Goal: Complete application form

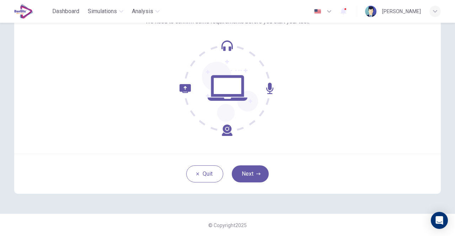
scroll to position [24, 0]
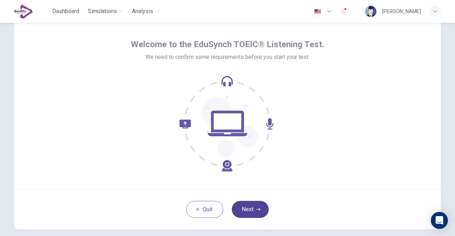
click at [232, 209] on button "Next" at bounding box center [250, 209] width 37 height 17
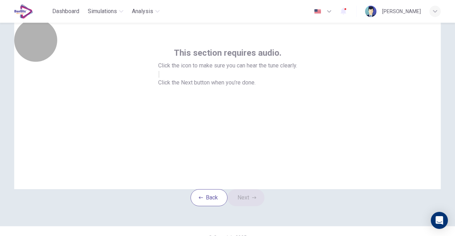
click at [159, 78] on button "button" at bounding box center [158, 74] width 1 height 7
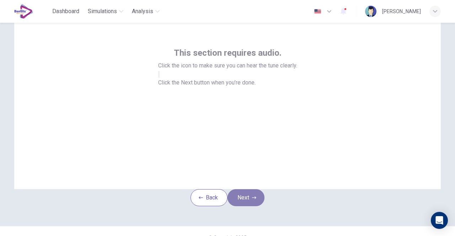
click at [245, 204] on button "Next" at bounding box center [245, 197] width 37 height 17
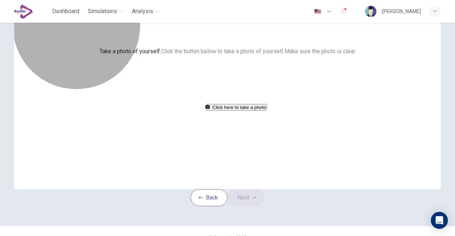
click at [244, 111] on button "Click here to take a photo" at bounding box center [236, 107] width 61 height 7
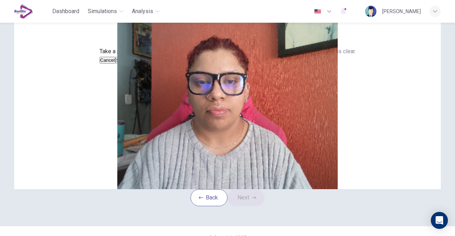
click at [127, 64] on button "Save" at bounding box center [121, 60] width 12 height 7
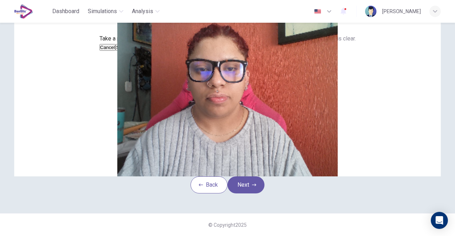
scroll to position [89, 0]
click at [127, 51] on button "Save" at bounding box center [121, 47] width 12 height 7
click at [252, 176] on button "Next" at bounding box center [245, 184] width 37 height 17
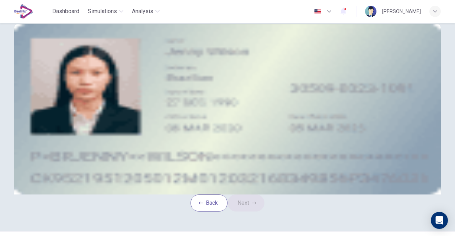
scroll to position [0, 0]
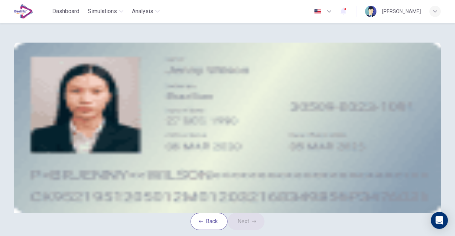
click at [180, 97] on div "Upload image" at bounding box center [227, 92] width 321 height 9
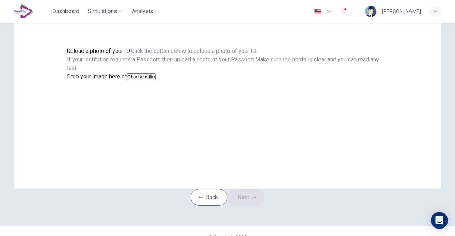
scroll to position [36, 0]
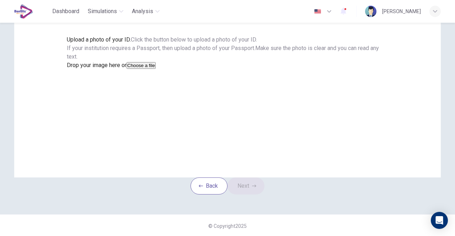
click at [429, 9] on div "[PERSON_NAME]" at bounding box center [403, 11] width 76 height 11
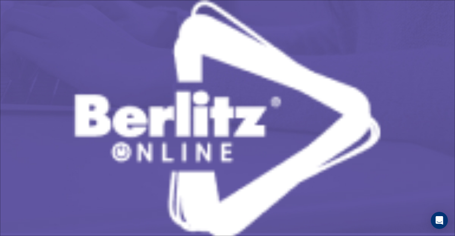
type input "**********"
